Goal: Task Accomplishment & Management: Use online tool/utility

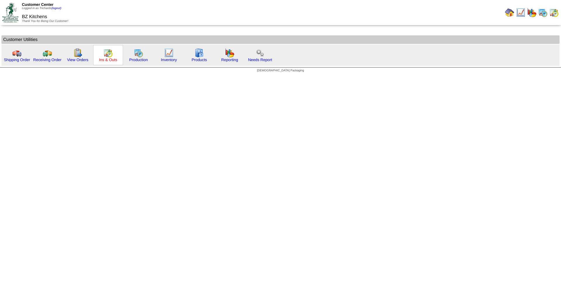
click at [104, 58] on link "Ins & Outs" at bounding box center [108, 60] width 18 height 4
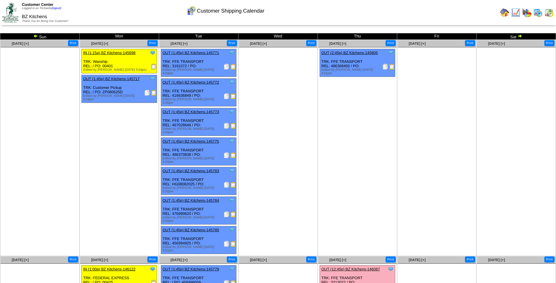
scroll to position [1, 0]
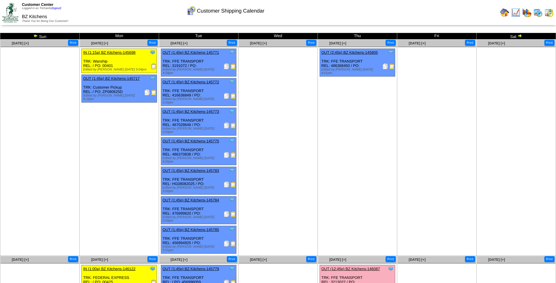
click at [343, 65] on div "Clone Item OUT (2:45p) BZ Kitchens-145805 BZ Kitchens ScheduleID: 145805 90 CS:…" at bounding box center [357, 63] width 75 height 28
copy div "486368450"
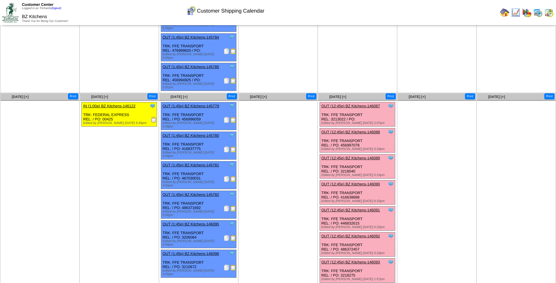
scroll to position [191, 0]
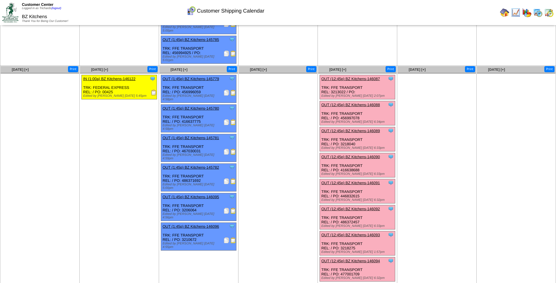
click at [226, 90] on img at bounding box center [227, 93] width 6 height 6
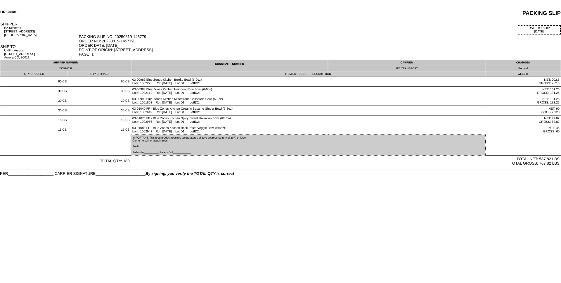
click at [69, 68] on div "456996059" at bounding box center [65, 68] width 128 height 3
copy div "456996059"
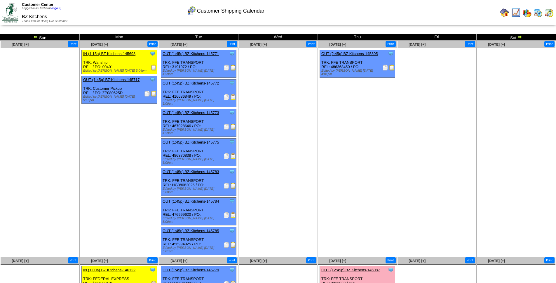
click at [504, 14] on img at bounding box center [504, 12] width 9 height 9
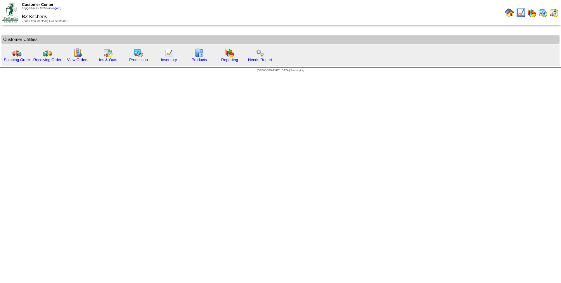
click at [507, 13] on img at bounding box center [509, 12] width 9 height 9
click at [60, 8] on link "(logout)" at bounding box center [56, 8] width 10 height 3
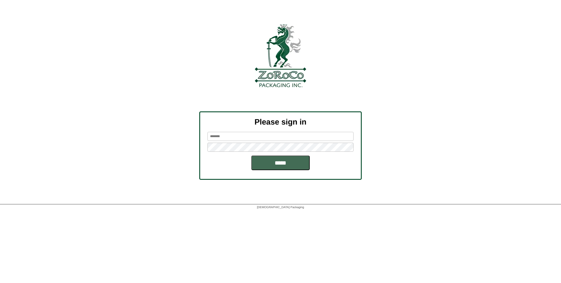
type input "*********"
click at [279, 164] on input "*****" at bounding box center [280, 162] width 58 height 15
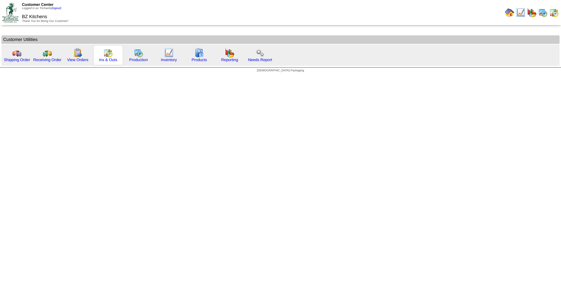
click at [108, 55] on img at bounding box center [107, 52] width 9 height 9
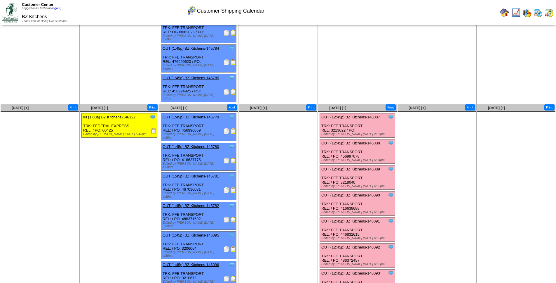
scroll to position [153, 0]
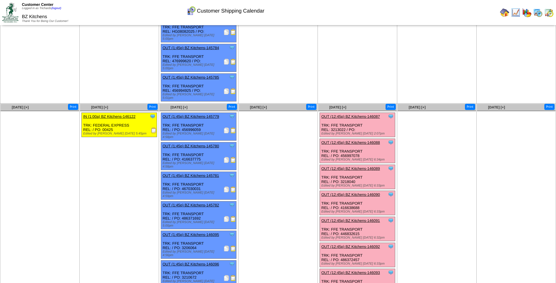
click at [226, 157] on img at bounding box center [227, 160] width 6 height 6
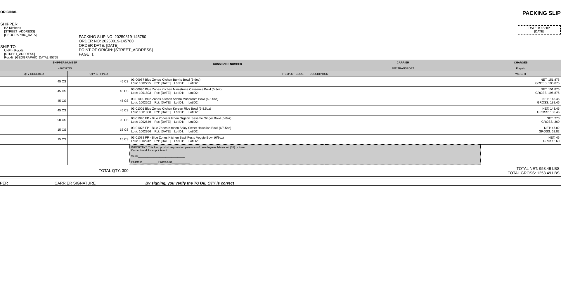
click at [66, 68] on div "416637775" at bounding box center [64, 68] width 127 height 3
copy div "416637775"
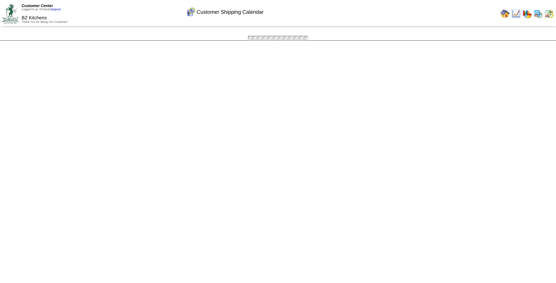
scroll to position [153, 0]
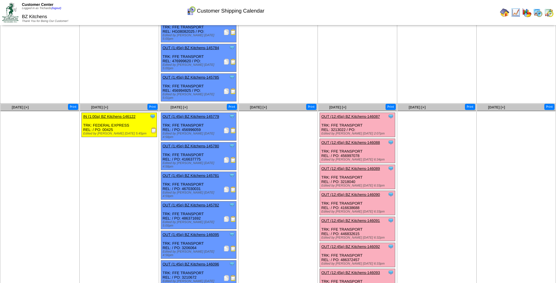
click at [226, 186] on img at bounding box center [227, 189] width 6 height 6
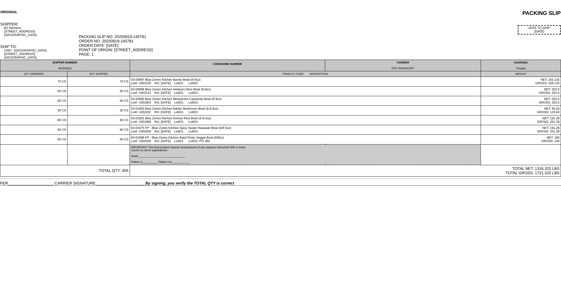
click at [66, 68] on div "467030031" at bounding box center [64, 68] width 127 height 3
copy div "467030031"
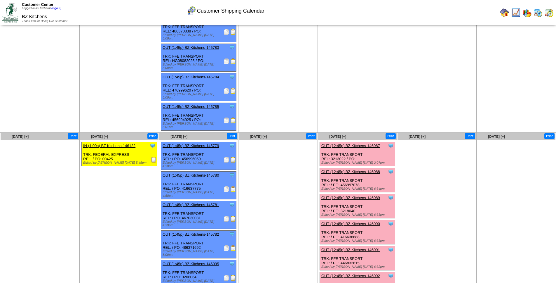
scroll to position [124, 0]
click at [226, 245] on img at bounding box center [227, 248] width 6 height 6
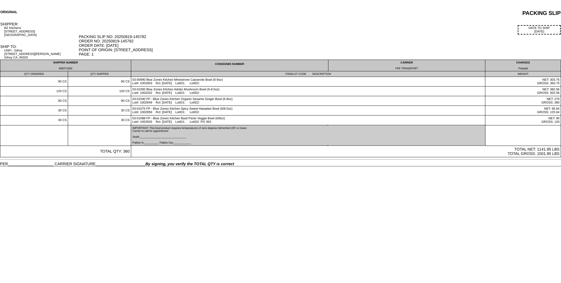
click at [65, 68] on div "486371692" at bounding box center [65, 68] width 128 height 3
copy div "486371692"
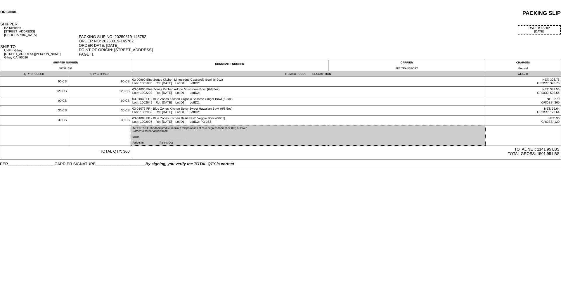
click at [231, 30] on div "DATE TO SHIP 08/19/25" at bounding box center [320, 29] width 482 height 9
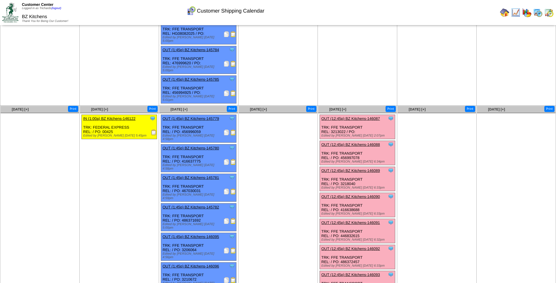
scroll to position [163, 0]
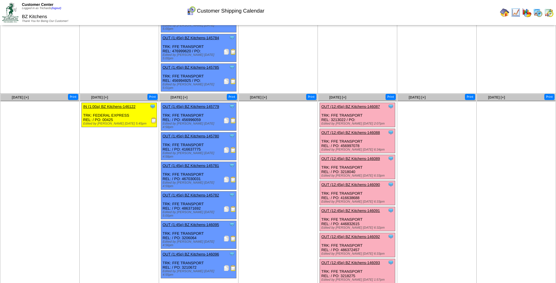
click at [227, 235] on img at bounding box center [227, 238] width 6 height 6
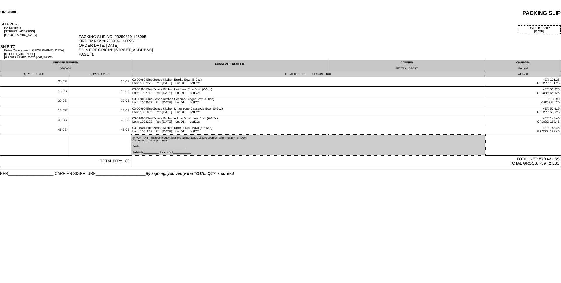
click at [65, 68] on div "3206064" at bounding box center [65, 68] width 128 height 3
copy div "3206064"
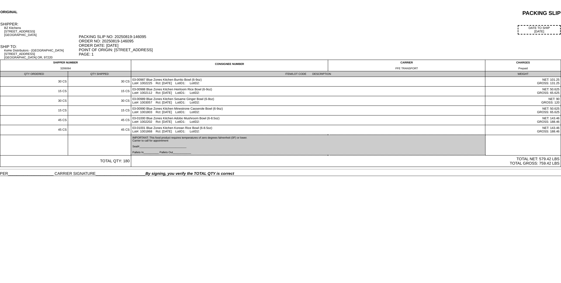
drag, startPoint x: 115, startPoint y: 36, endPoint x: 145, endPoint y: 36, distance: 30.4
click at [147, 36] on div "PACKING SLIP NO: 20250819-146095 ORDER NO: 20250819-146095 ORDER DATE: 08/19/25…" at bounding box center [320, 45] width 482 height 22
copy div "20250819-146095"
click at [203, 20] on div "ORIGINAL PACKING SLIP SHIPPER: BZ Kitchens 2303 S 4th St Austin, TX 78704 DATE …" at bounding box center [280, 93] width 561 height 166
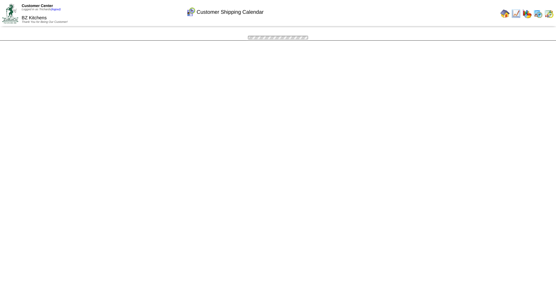
scroll to position [163, 0]
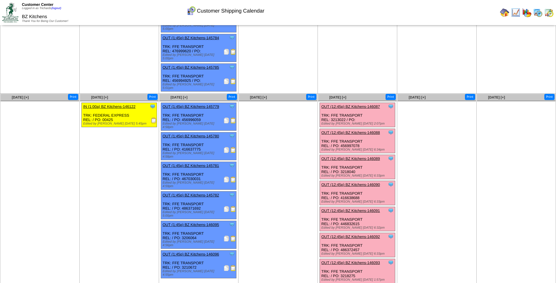
click at [225, 265] on img at bounding box center [227, 268] width 6 height 6
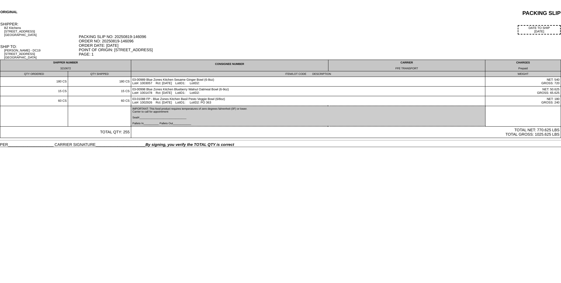
click at [65, 68] on div "3210672" at bounding box center [65, 68] width 128 height 3
copy div "3210672"
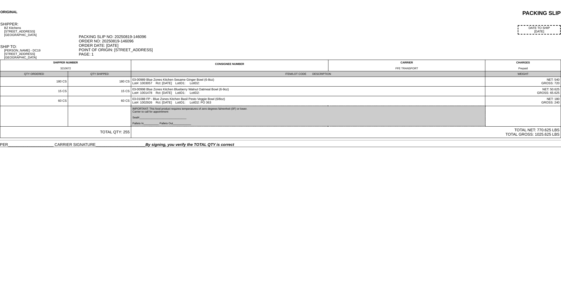
drag, startPoint x: 115, startPoint y: 37, endPoint x: 146, endPoint y: 37, distance: 30.7
click at [146, 37] on div "PACKING SLIP NO: 20250819-146096 ORDER NO: 20250819-146096 ORDER DATE: 08/19/25…" at bounding box center [320, 45] width 482 height 22
copy div "20250819-146096"
click at [259, 147] on html "ORIGINAL PACKING SLIP SHIPPER: BZ Kitchens 2303 S 4th St Austin, TX 78704 DATE …" at bounding box center [280, 73] width 561 height 147
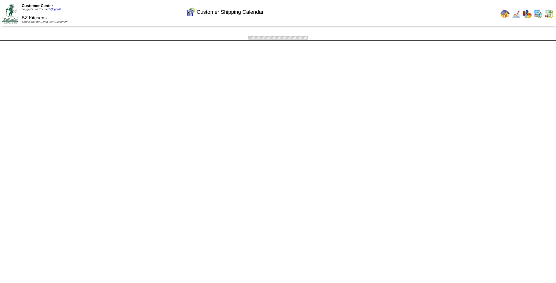
scroll to position [163, 0]
